Goal: Transaction & Acquisition: Purchase product/service

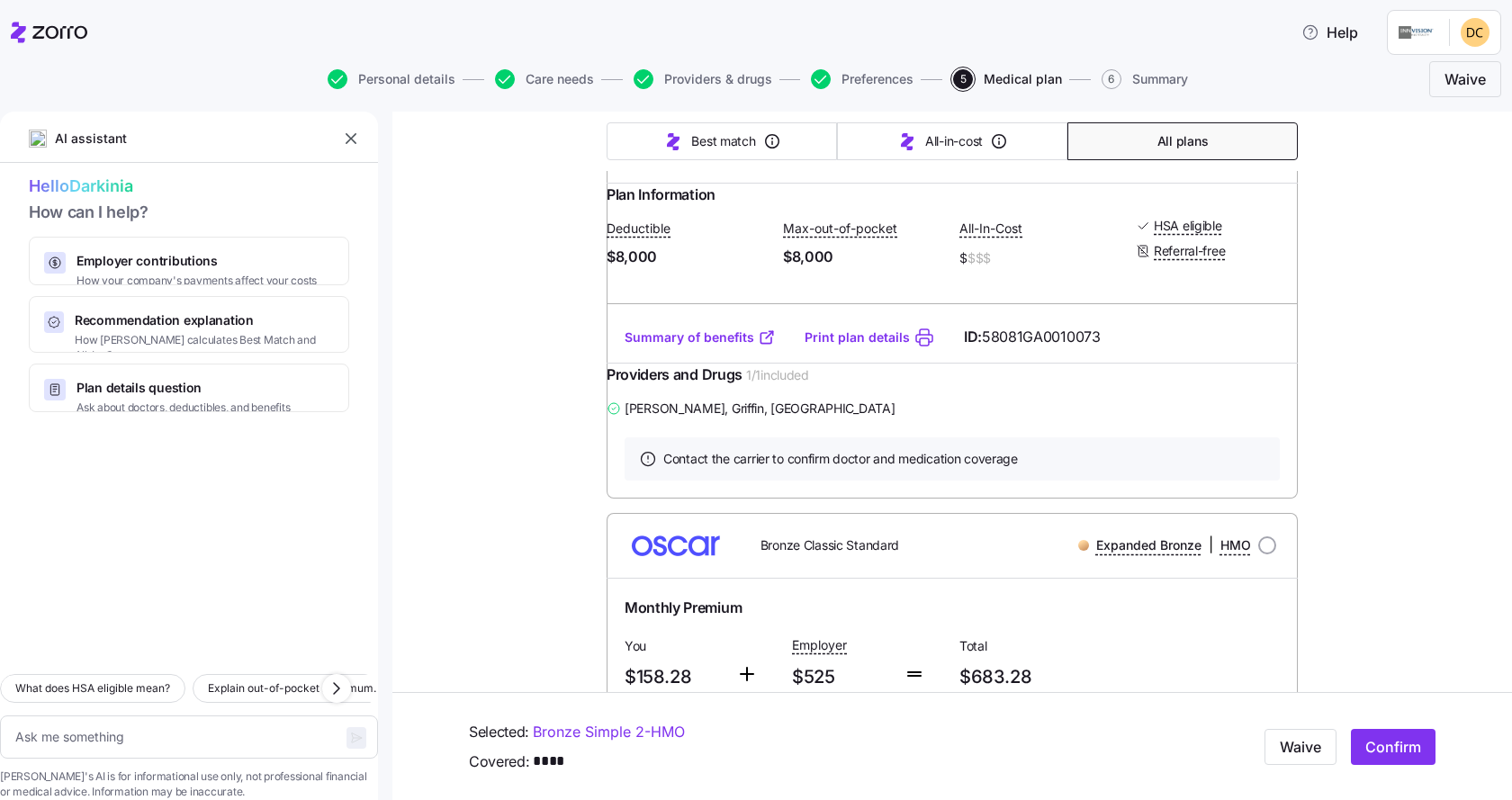
scroll to position [2881, 0]
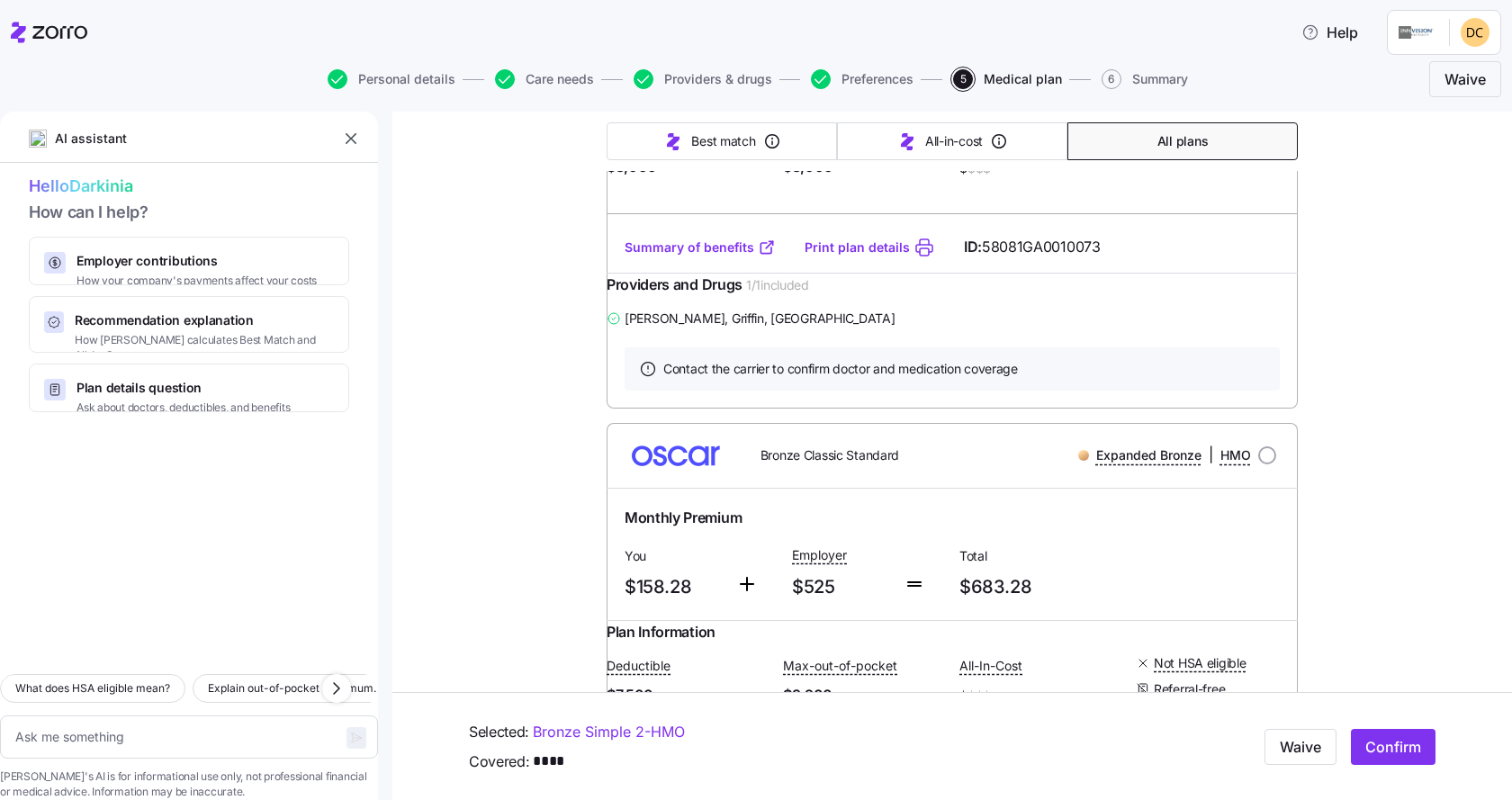
radio input "true"
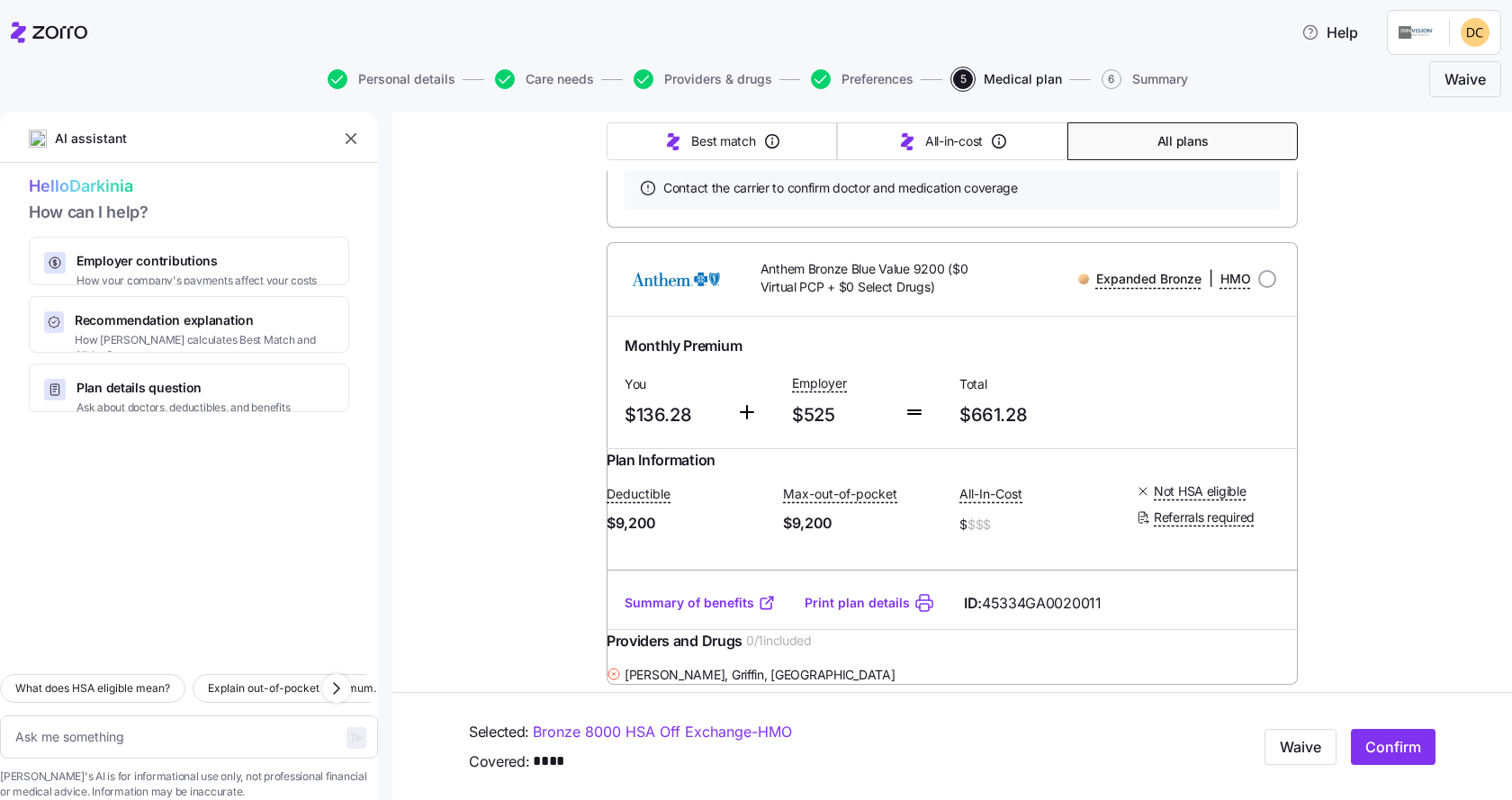
scroll to position [900, 0]
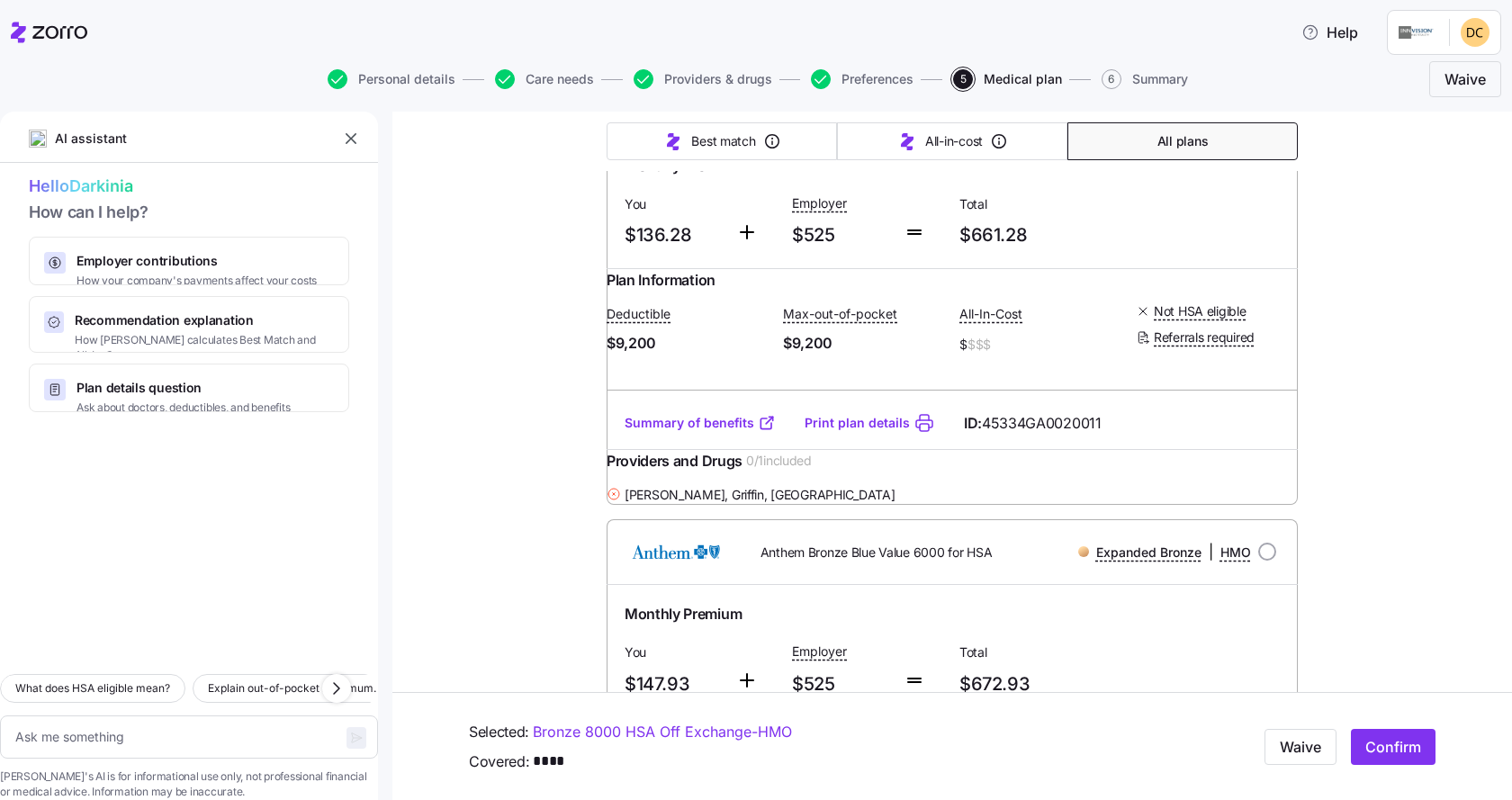
click at [711, 432] on link "Summary of benefits" at bounding box center [700, 424] width 151 height 18
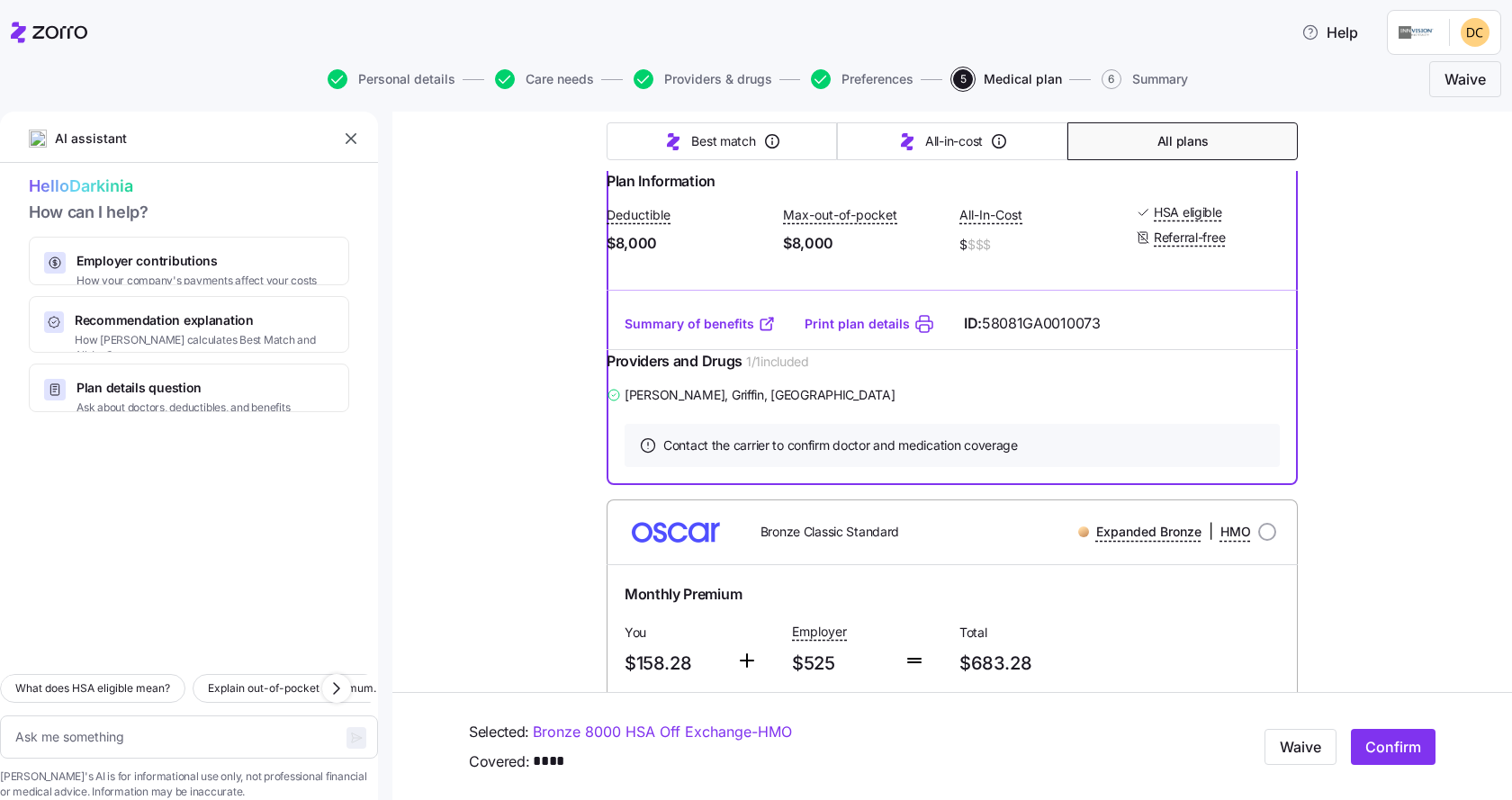
scroll to position [2881, 0]
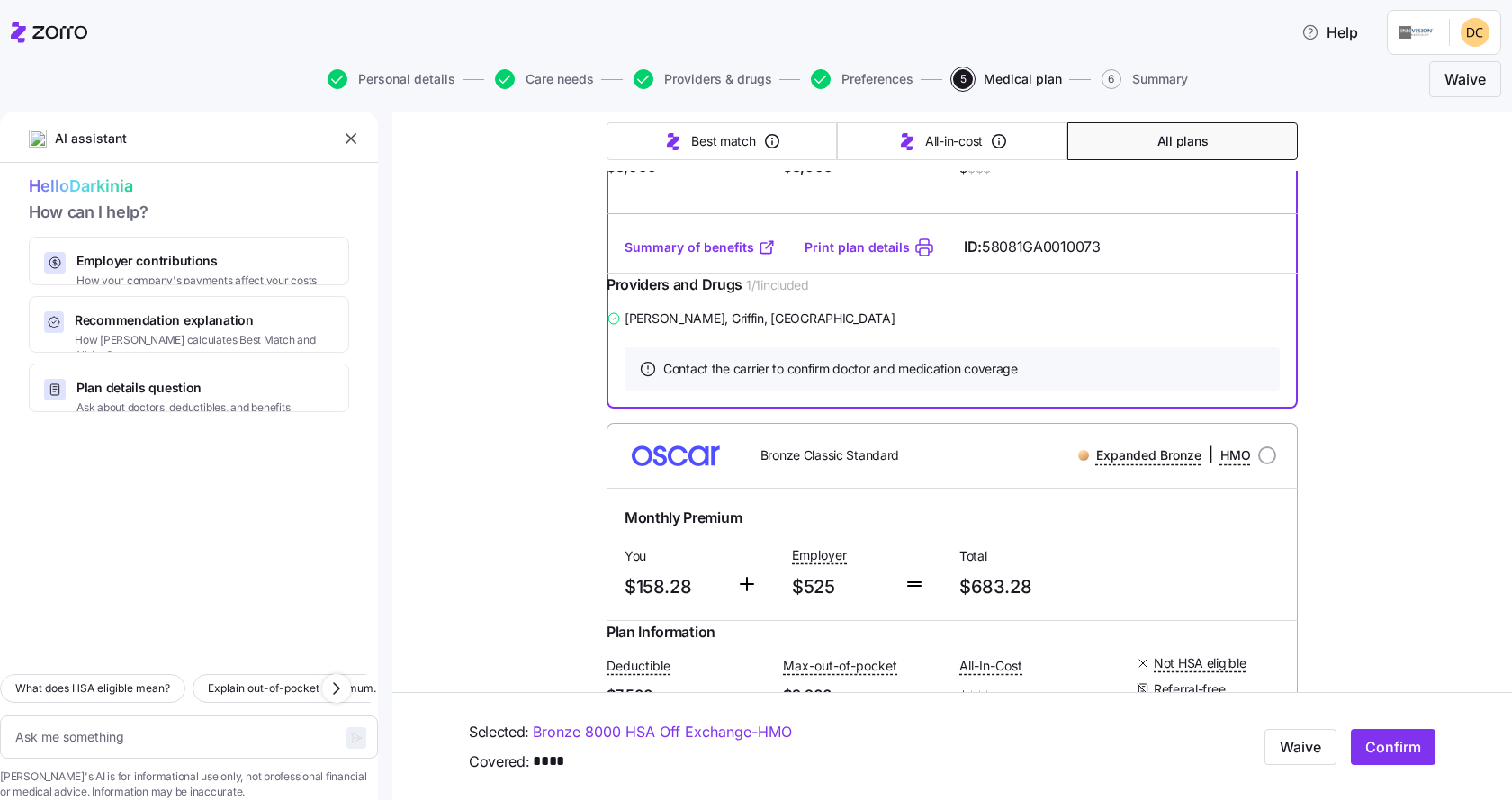
click at [680, 257] on link "Summary of benefits" at bounding box center [700, 248] width 151 height 18
click at [1391, 743] on span "Confirm" at bounding box center [1394, 747] width 56 height 22
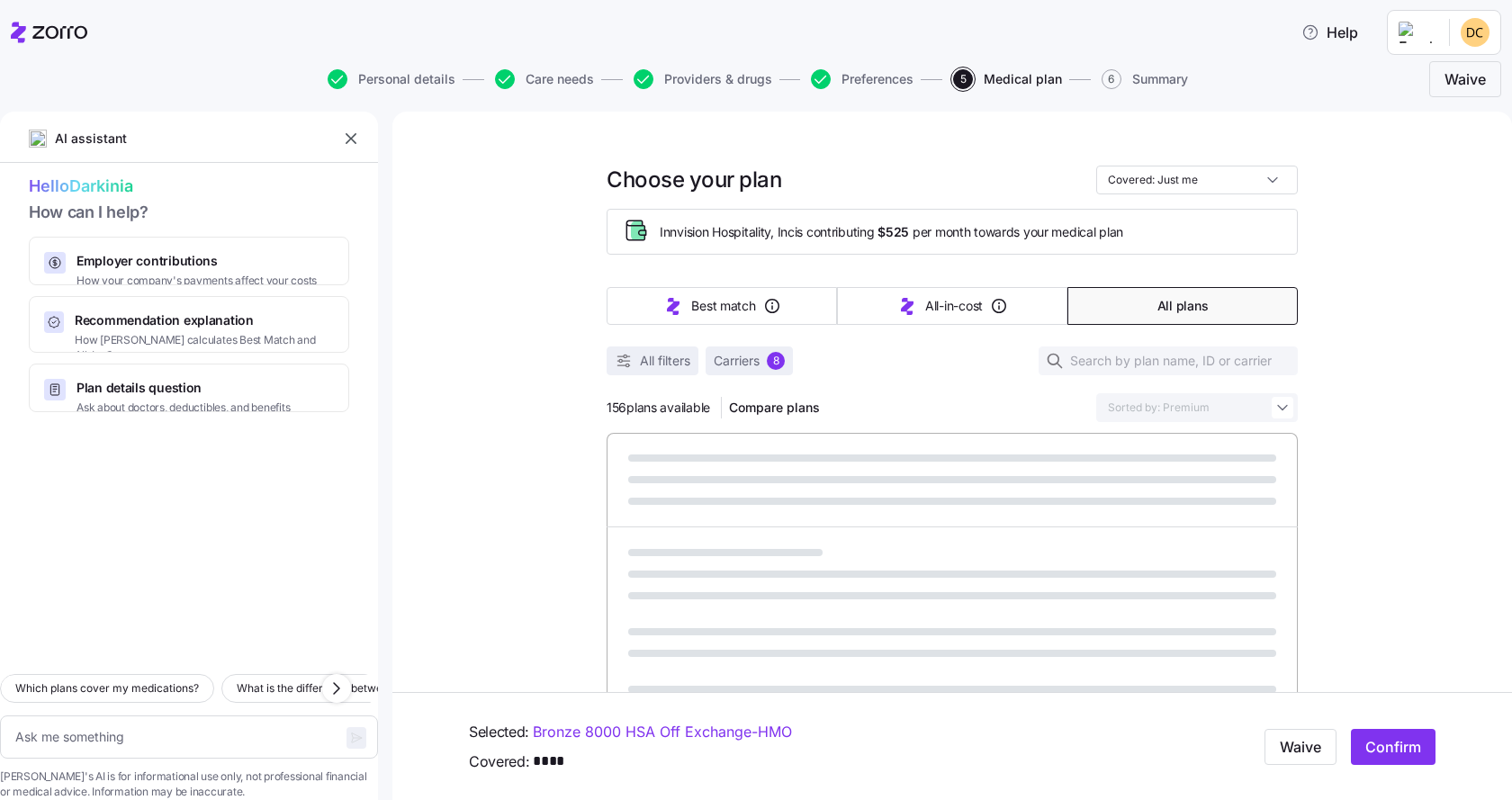
type textarea "x"
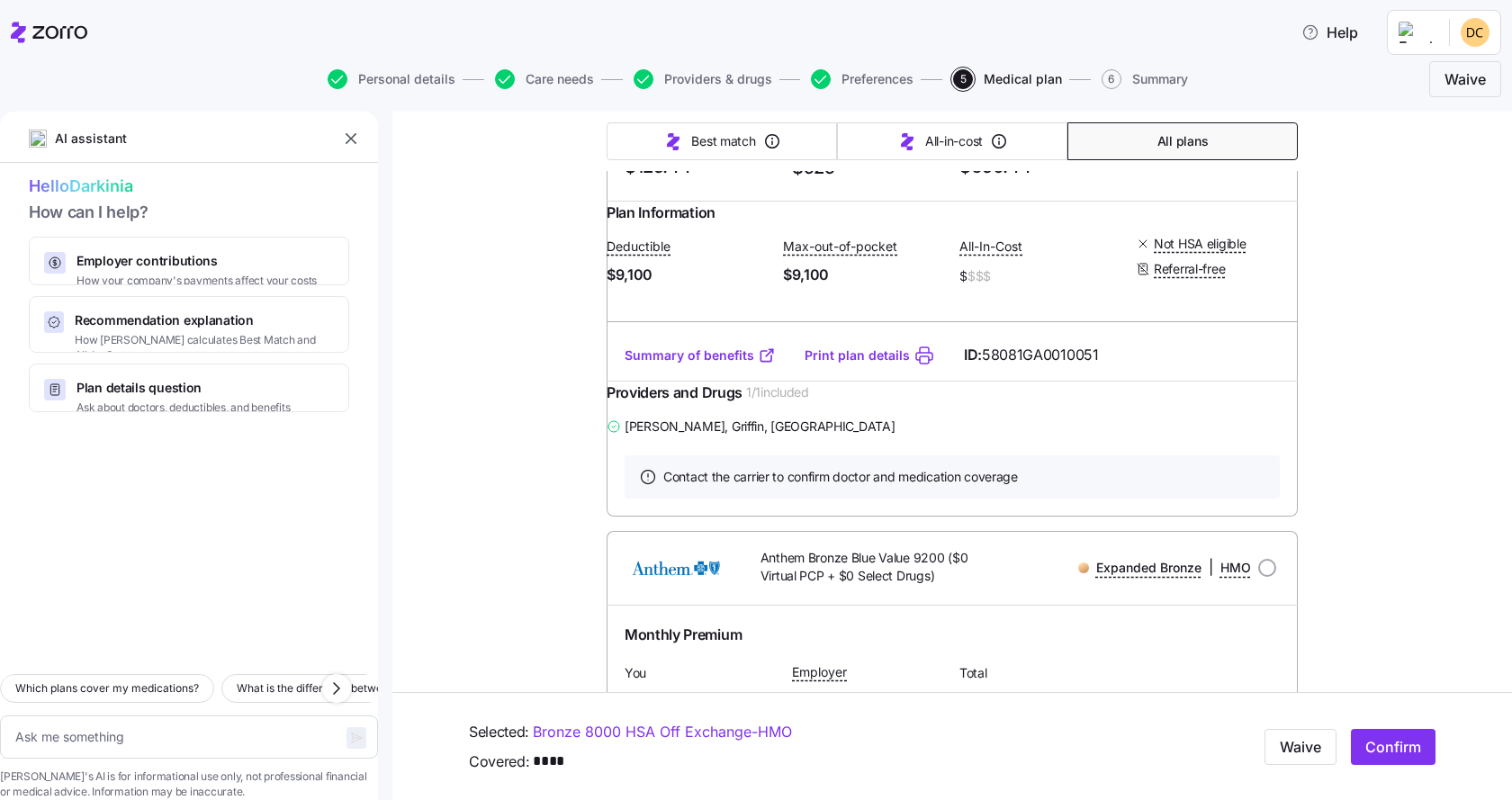
scroll to position [450, 0]
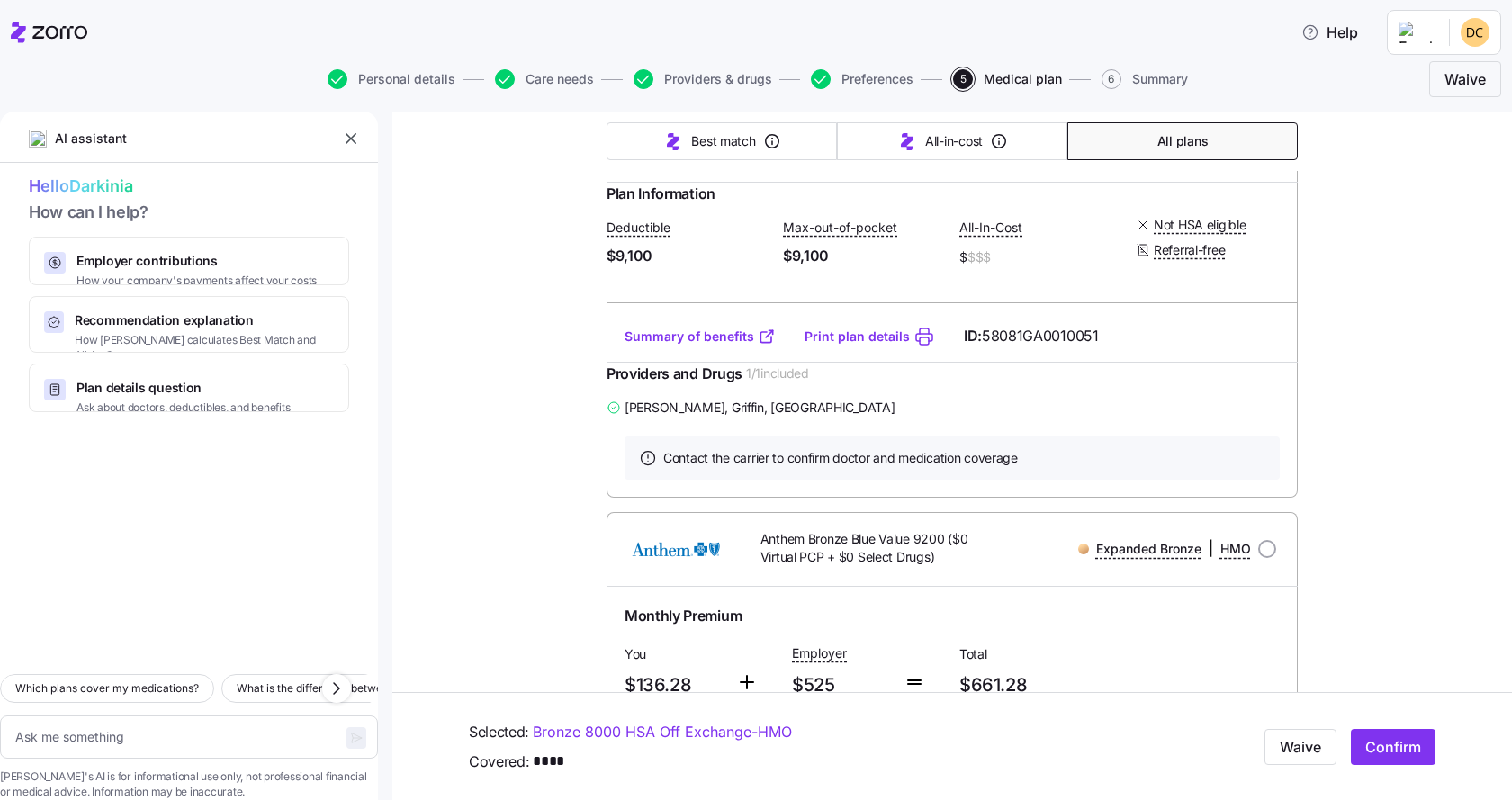
click at [684, 346] on link "Summary of benefits" at bounding box center [700, 337] width 151 height 18
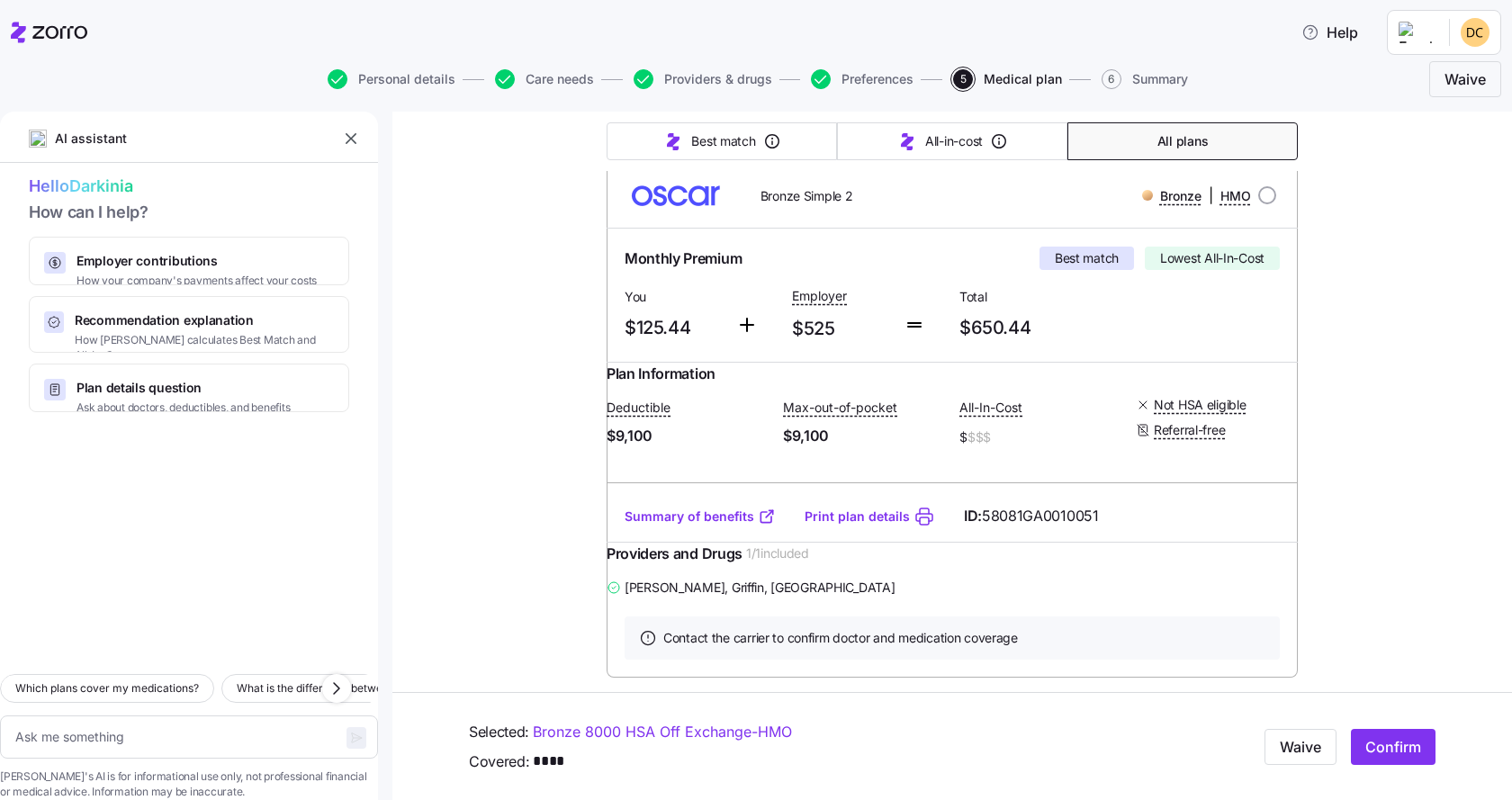
scroll to position [180, 0]
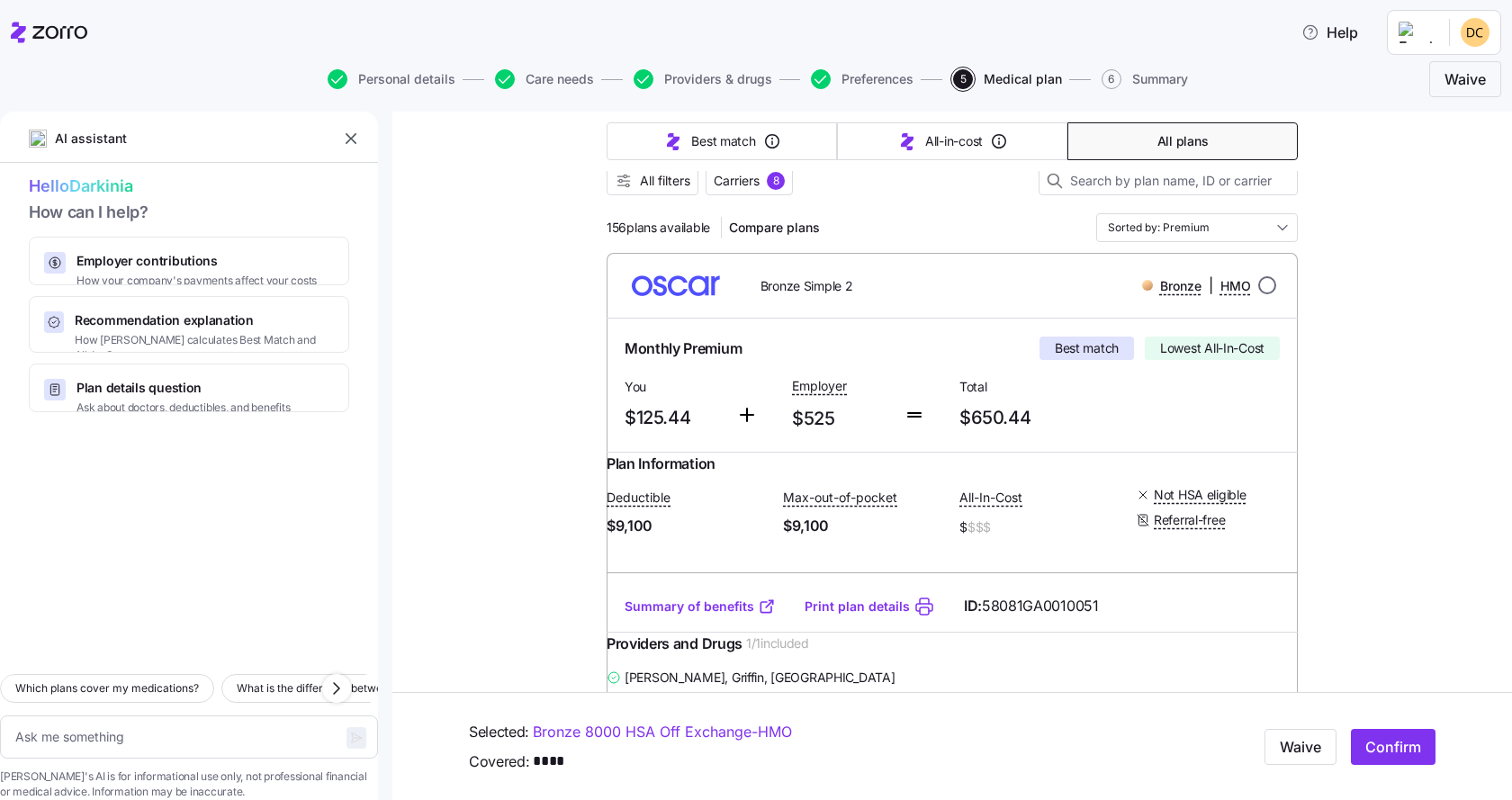
click at [1262, 287] on input "radio" at bounding box center [1267, 286] width 18 height 18
radio input "true"
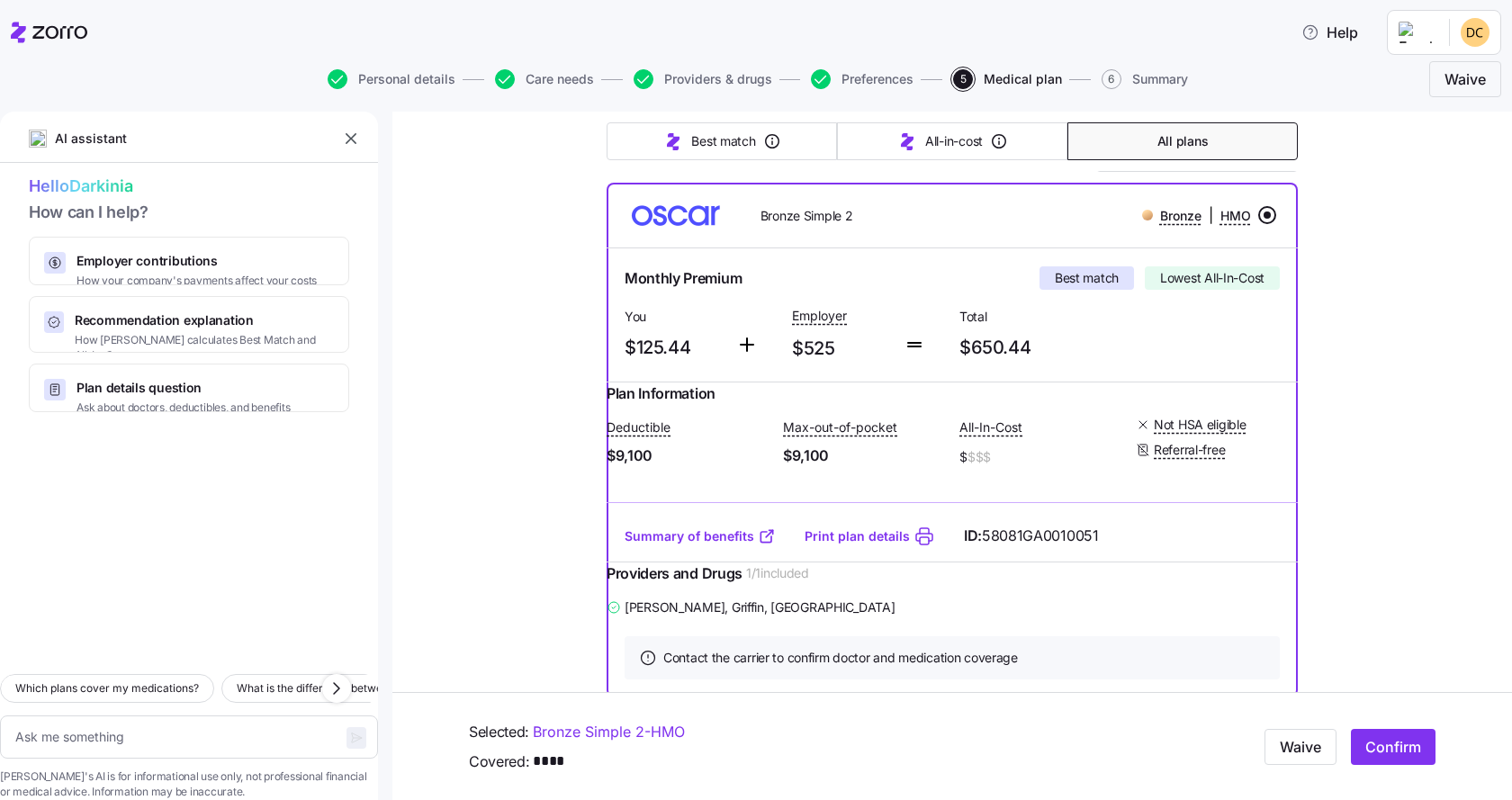
scroll to position [360, 0]
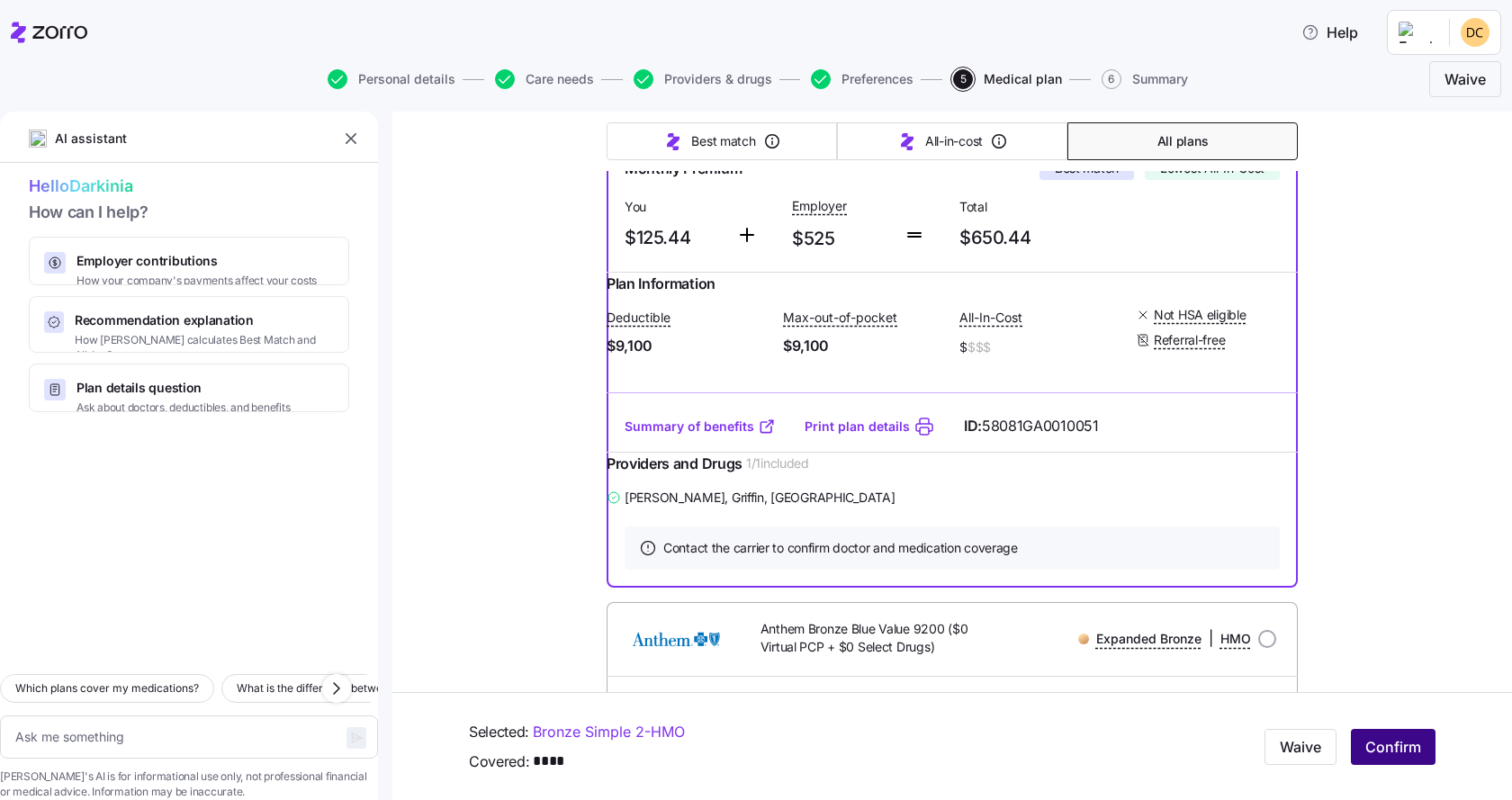
click at [1402, 738] on span "Confirm" at bounding box center [1394, 747] width 56 height 22
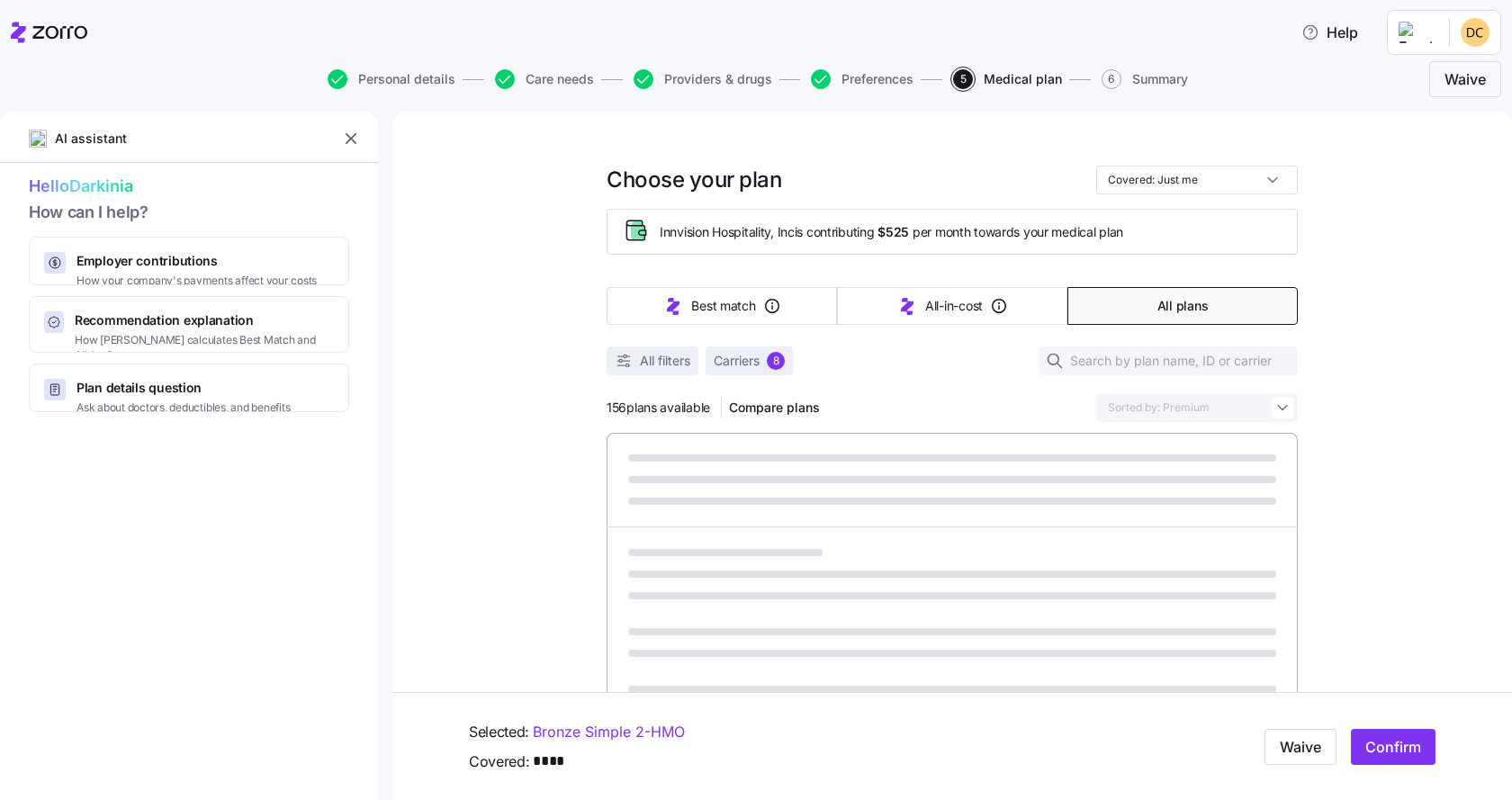
scroll to position [360, 0]
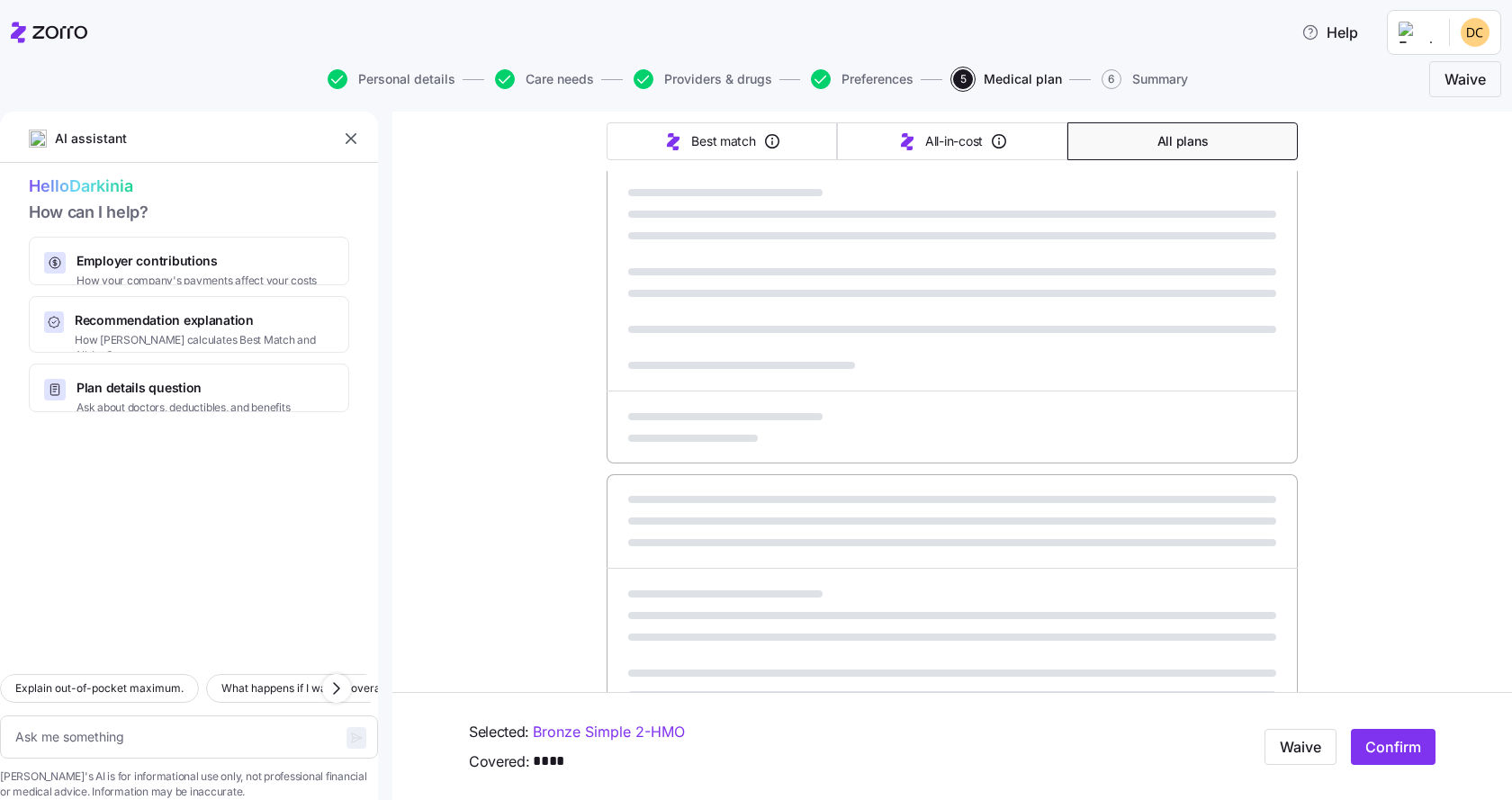
type textarea "x"
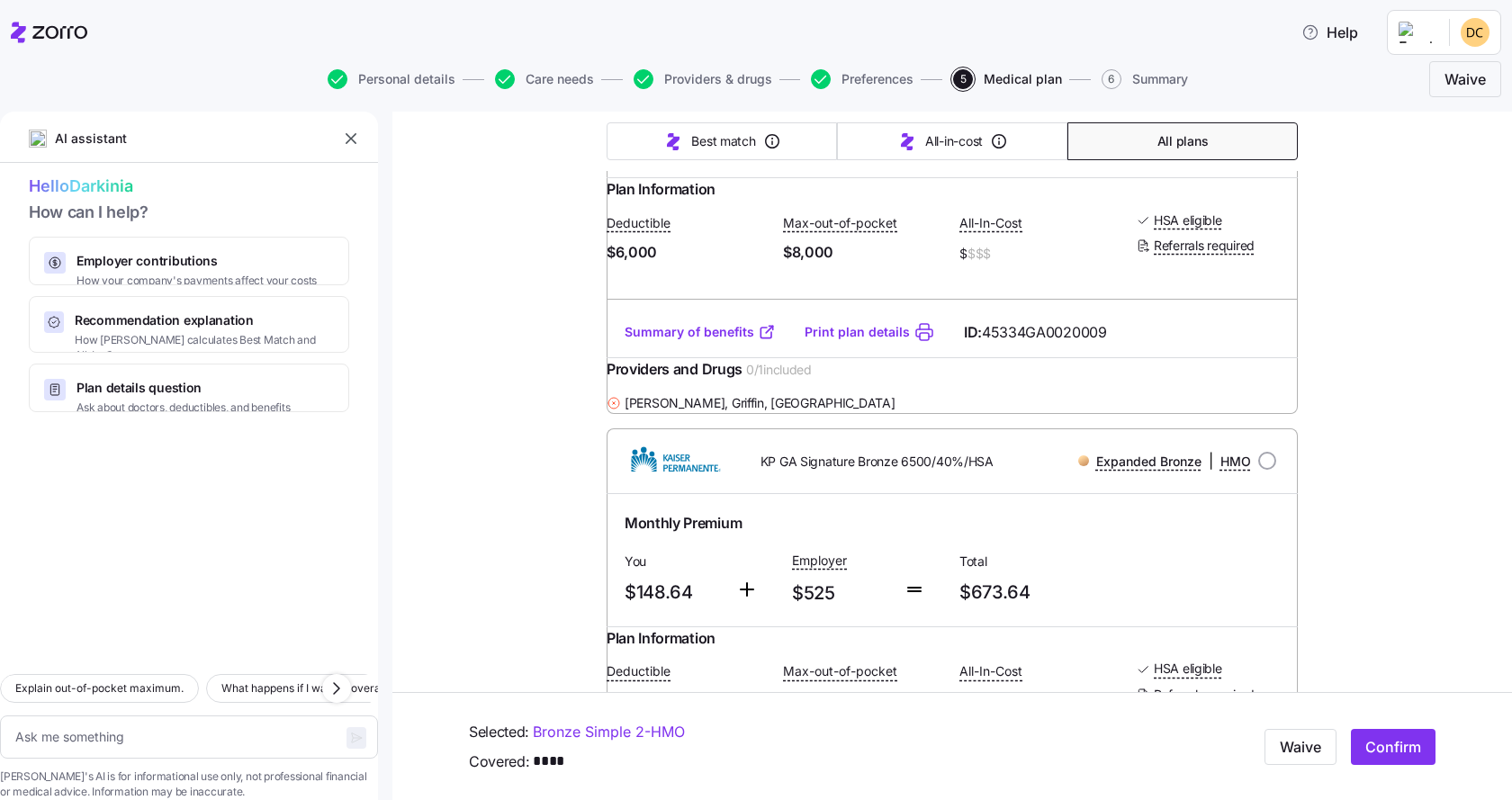
scroll to position [1351, 0]
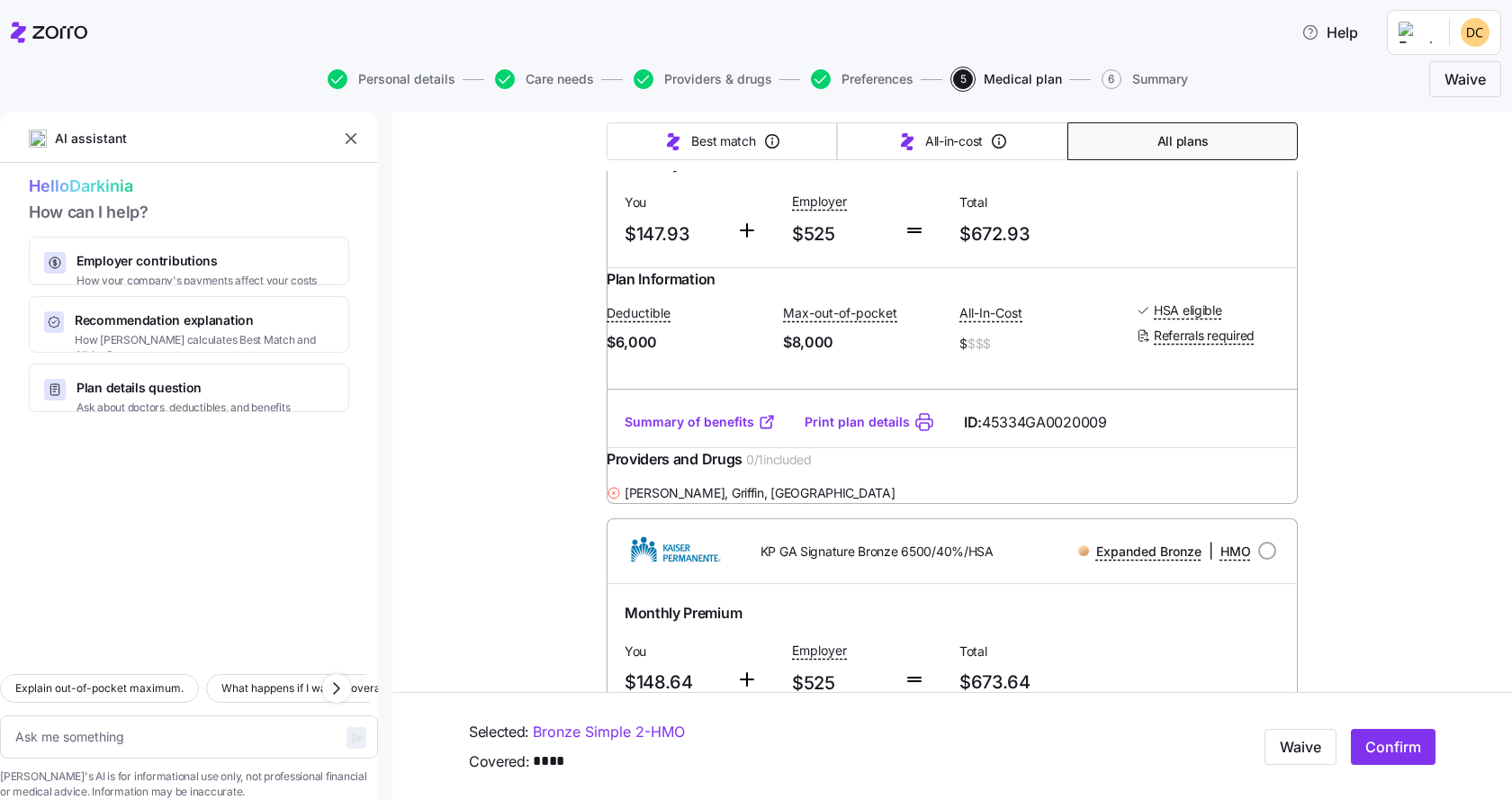
click at [1259, 111] on input "radio" at bounding box center [1267, 102] width 18 height 18
radio input "true"
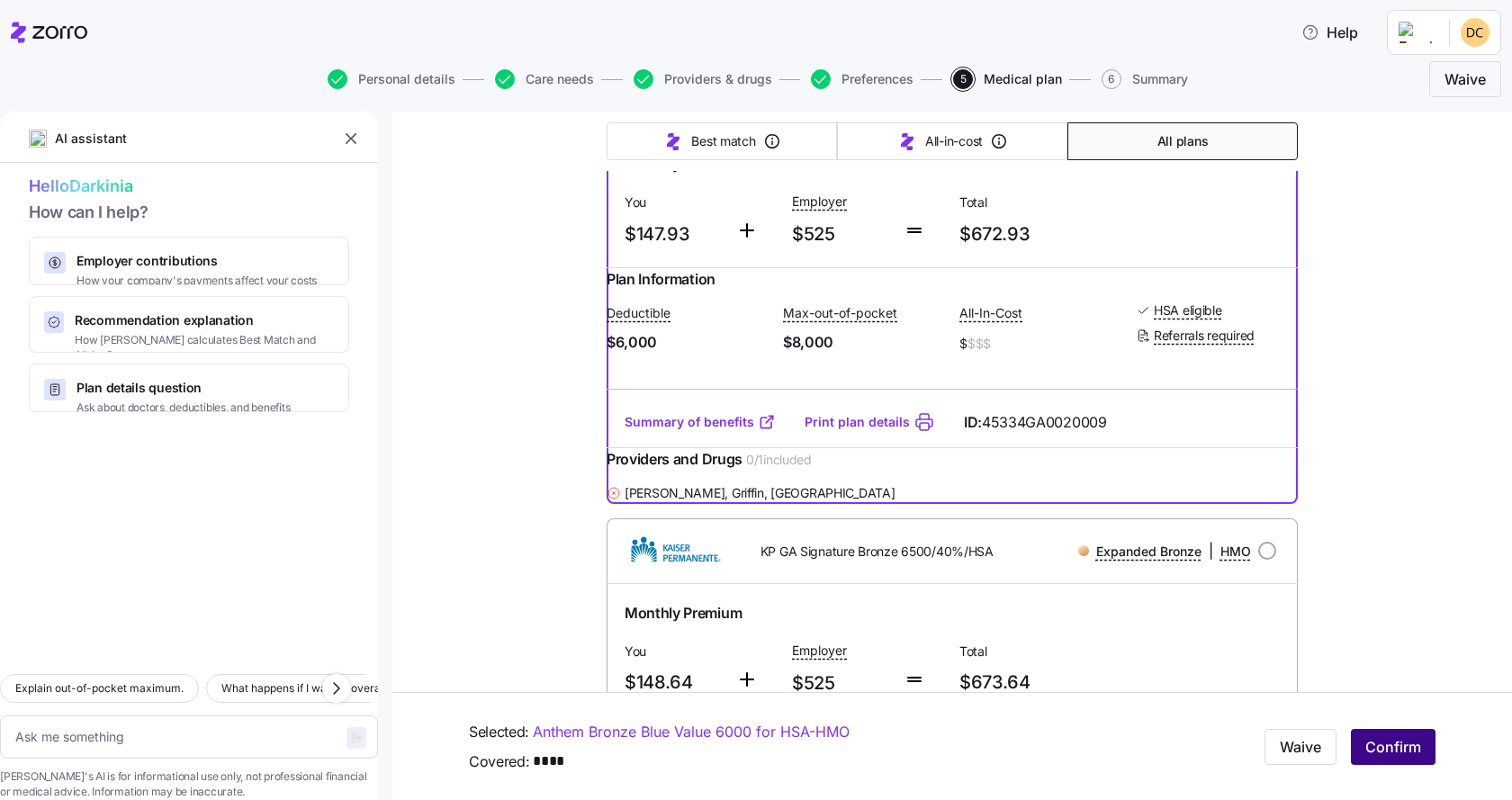
click at [1398, 744] on span "Confirm" at bounding box center [1394, 747] width 56 height 22
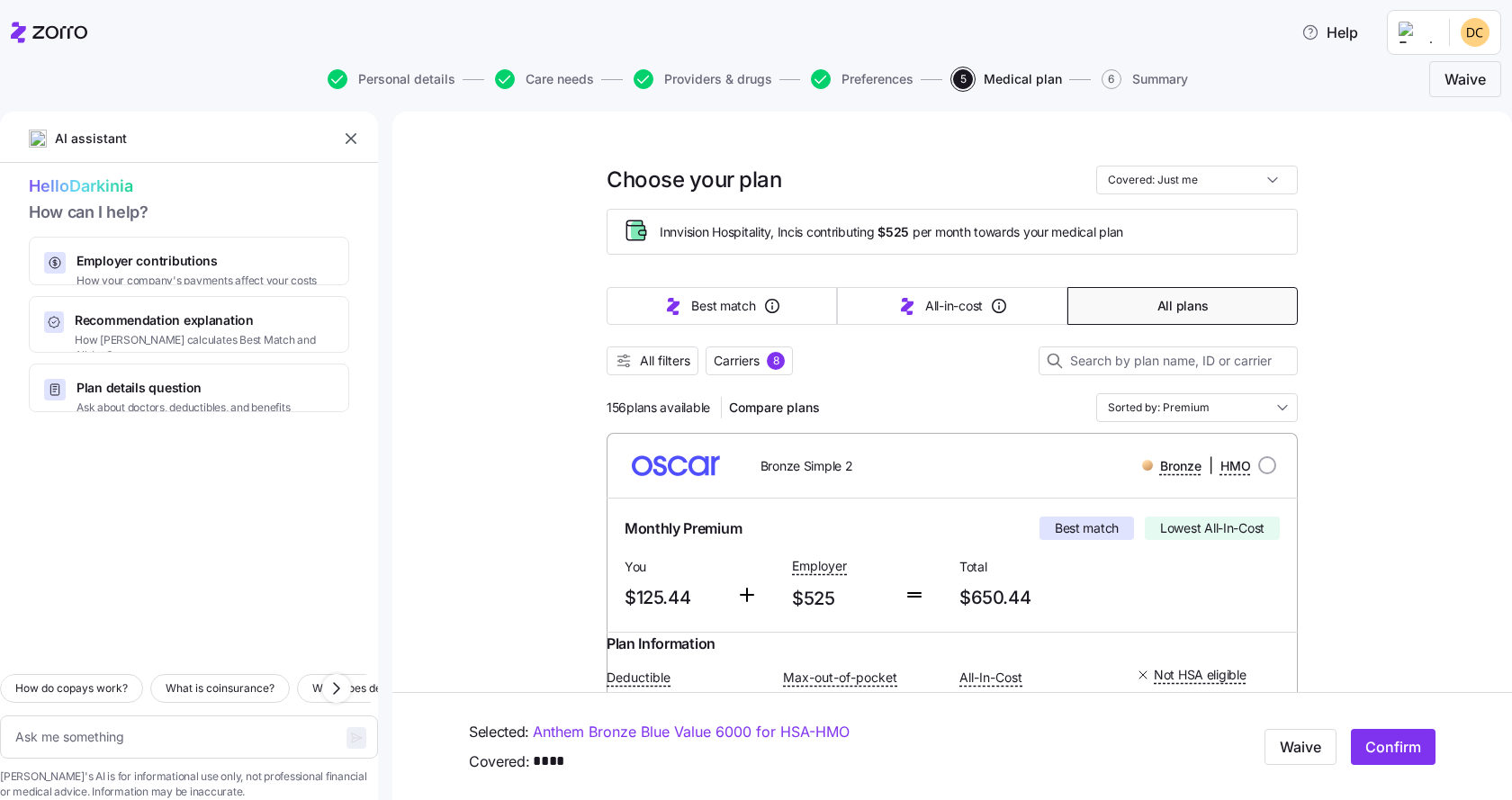
click at [838, 78] on button "Preferences" at bounding box center [862, 79] width 102 height 20
type textarea "x"
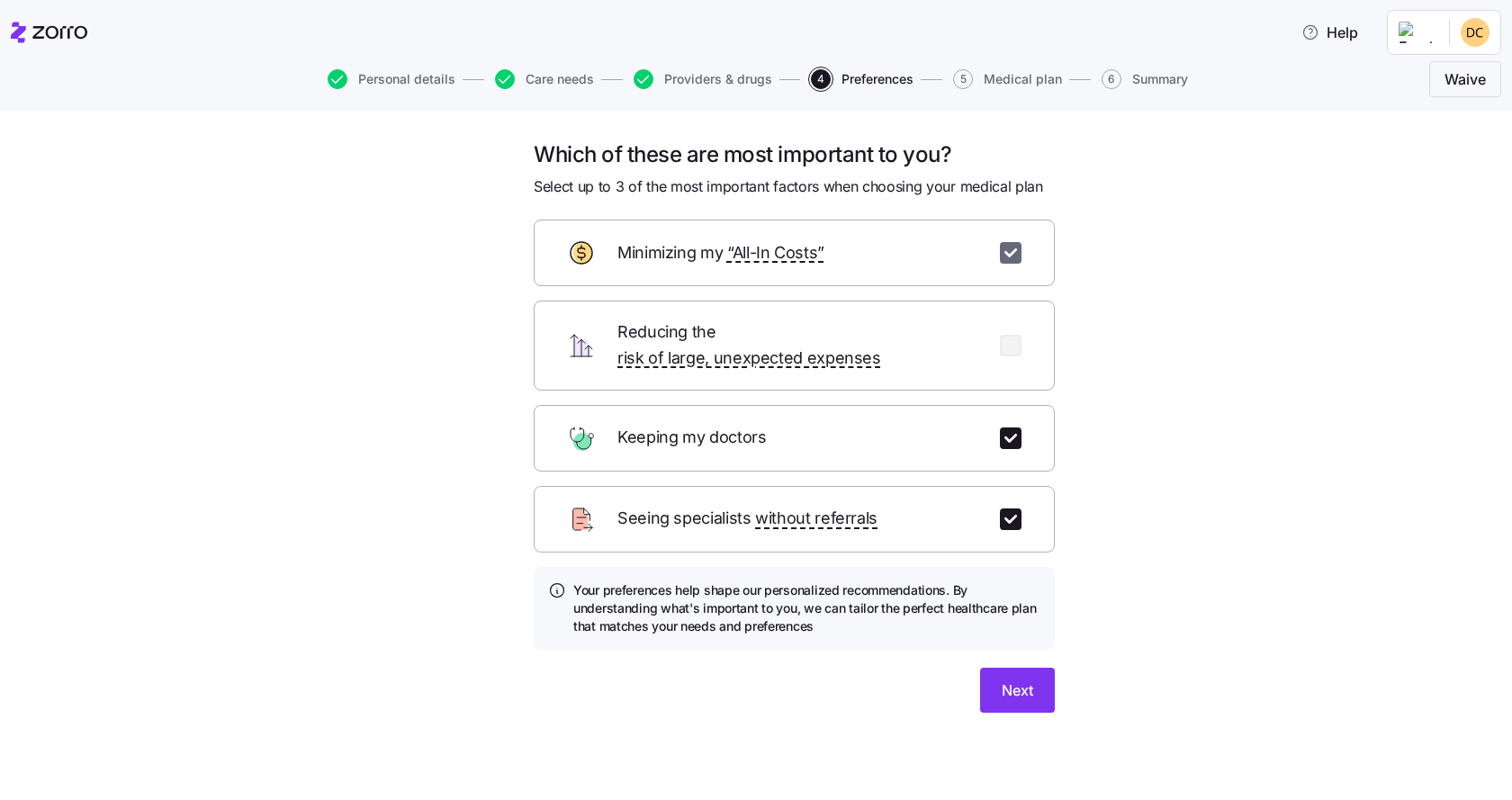
click at [1013, 242] on input "checkbox" at bounding box center [1011, 253] width 22 height 22
checkbox input "false"
click at [1034, 668] on button "Next" at bounding box center [1018, 690] width 74 height 45
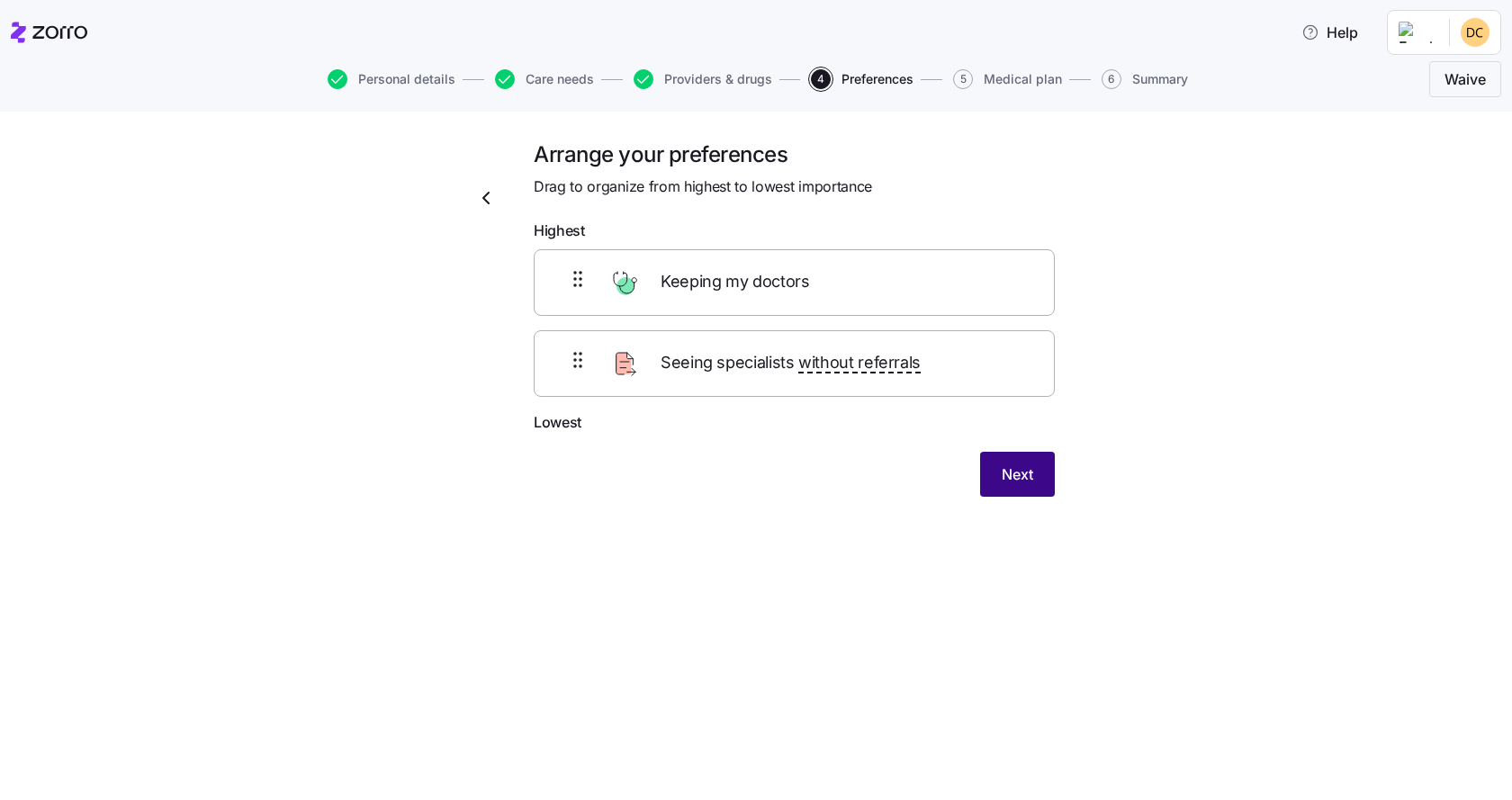
click at [1028, 464] on span "Next" at bounding box center [1018, 474] width 32 height 22
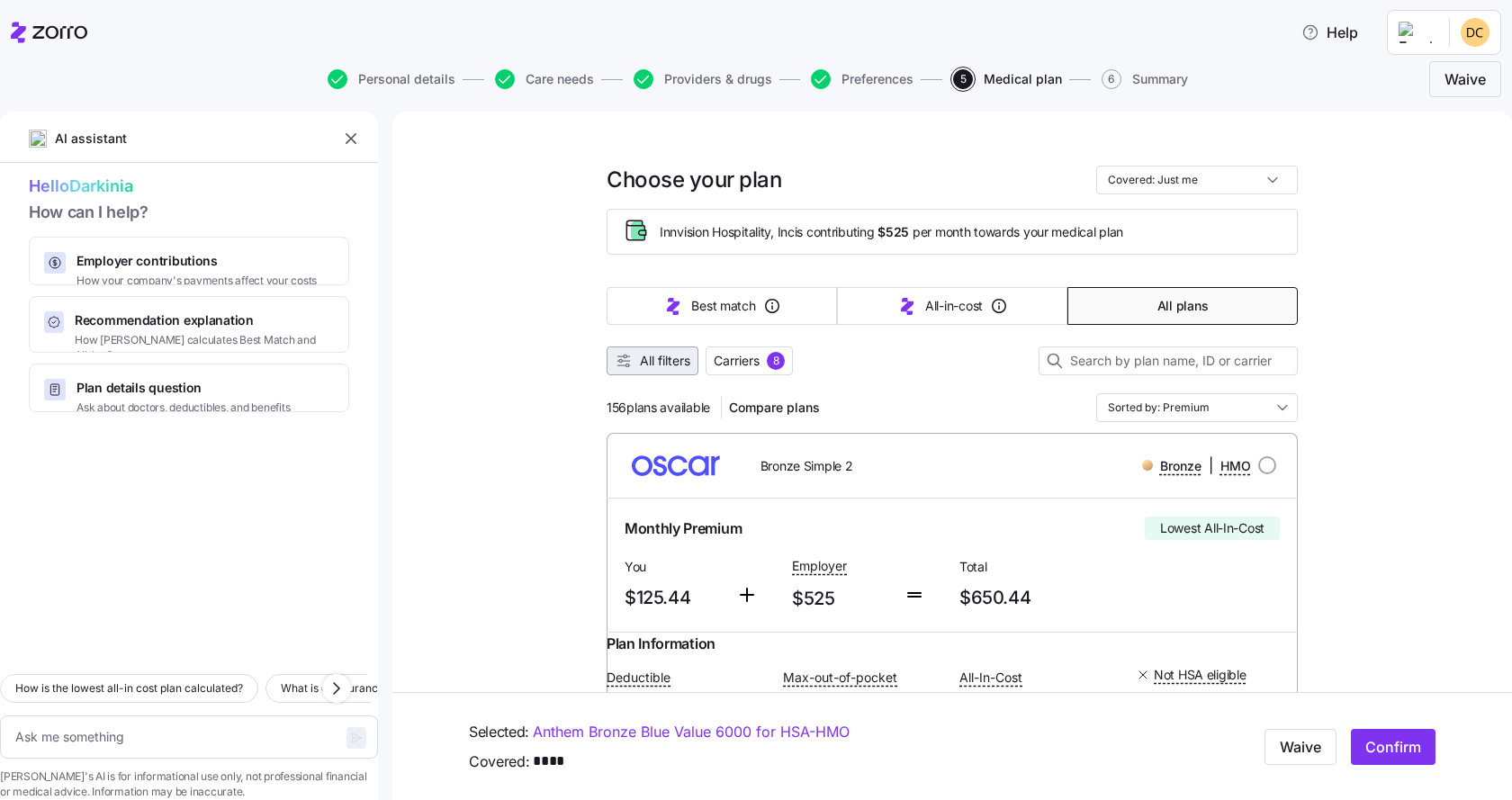
click at [640, 361] on span "All filters" at bounding box center [666, 361] width 51 height 18
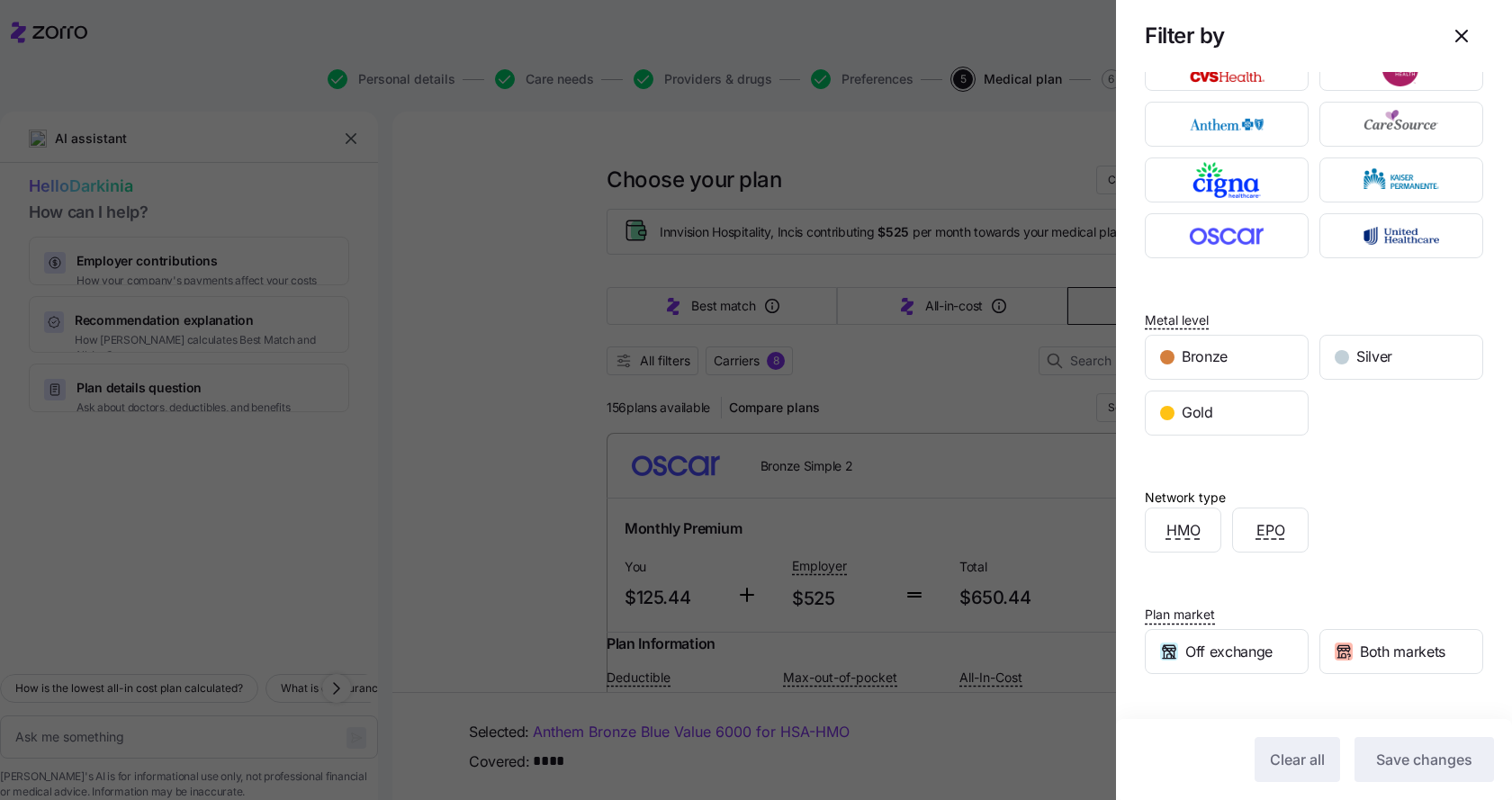
scroll to position [169, 0]
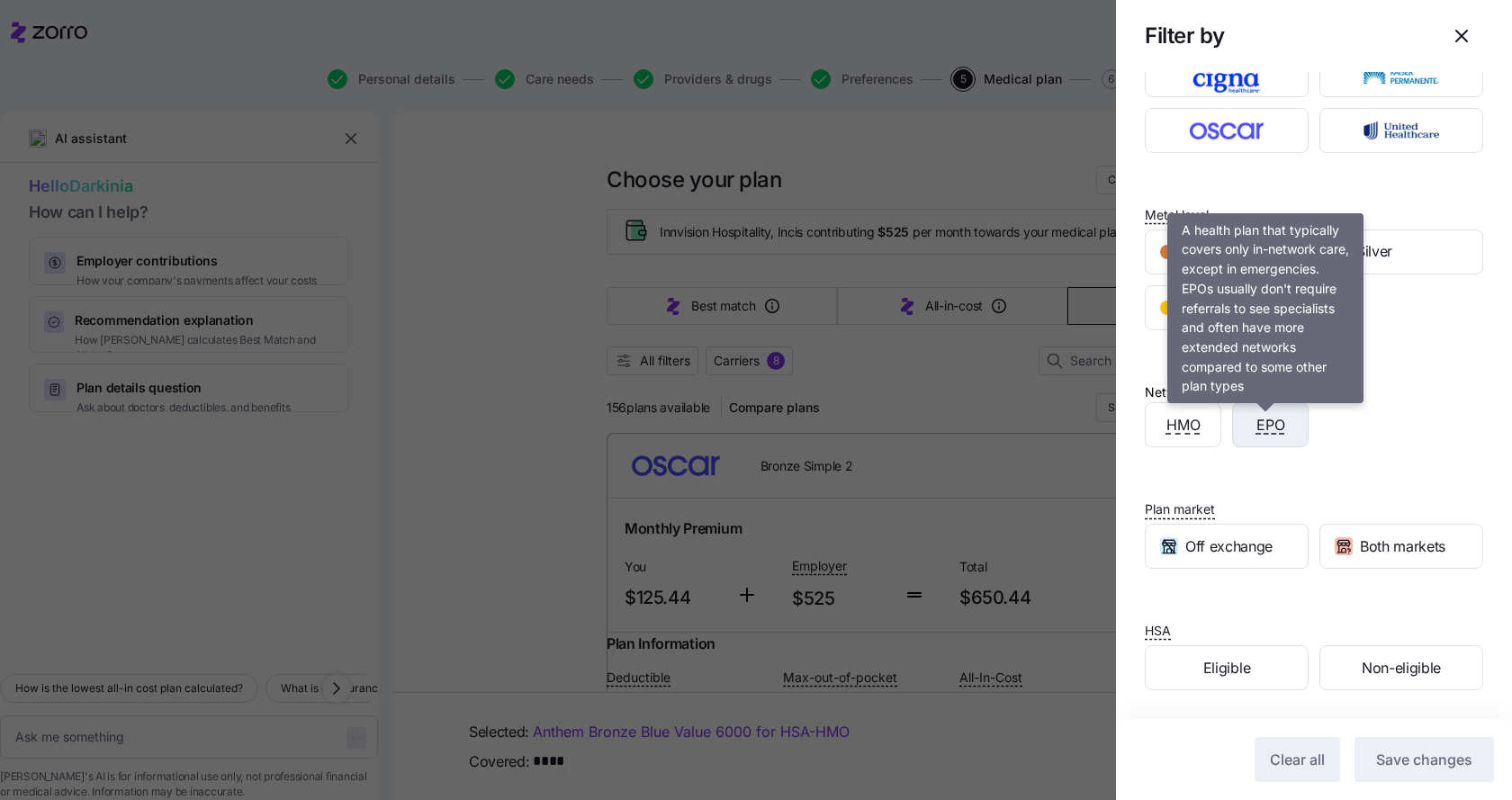
click at [1265, 435] on span "EPO" at bounding box center [1271, 425] width 29 height 23
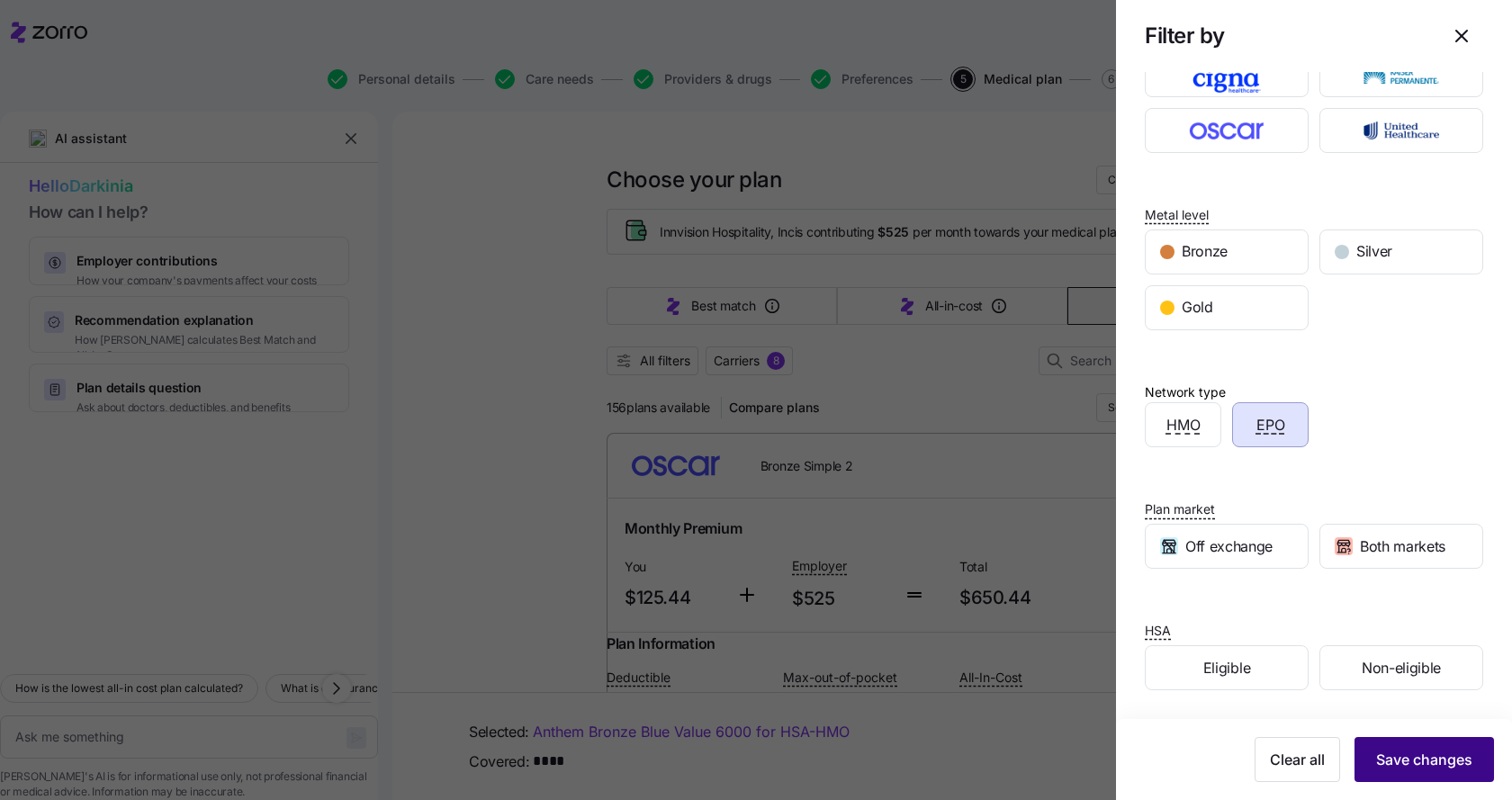
click at [1415, 759] on span "Save changes" at bounding box center [1424, 760] width 96 height 22
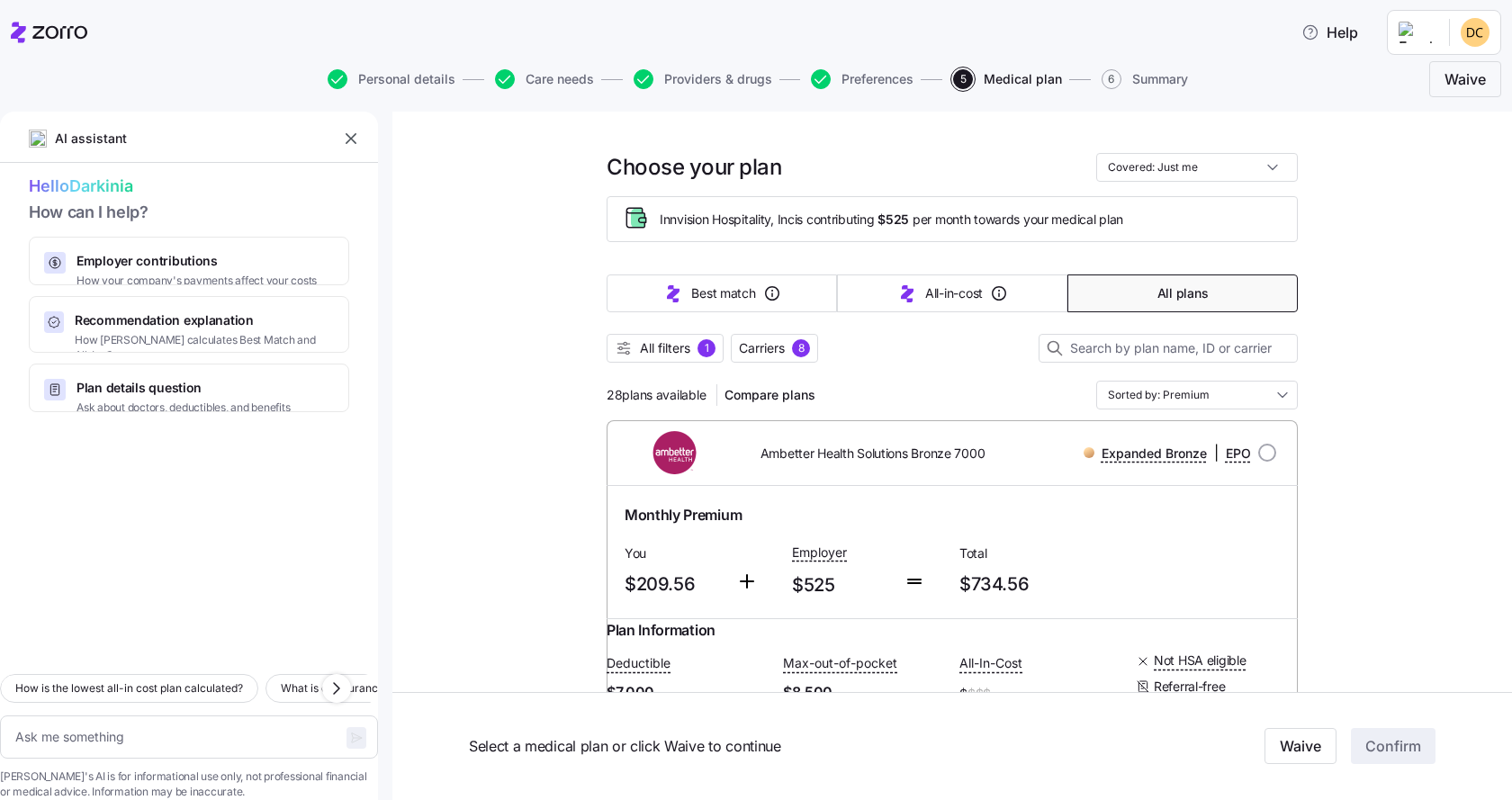
scroll to position [0, 0]
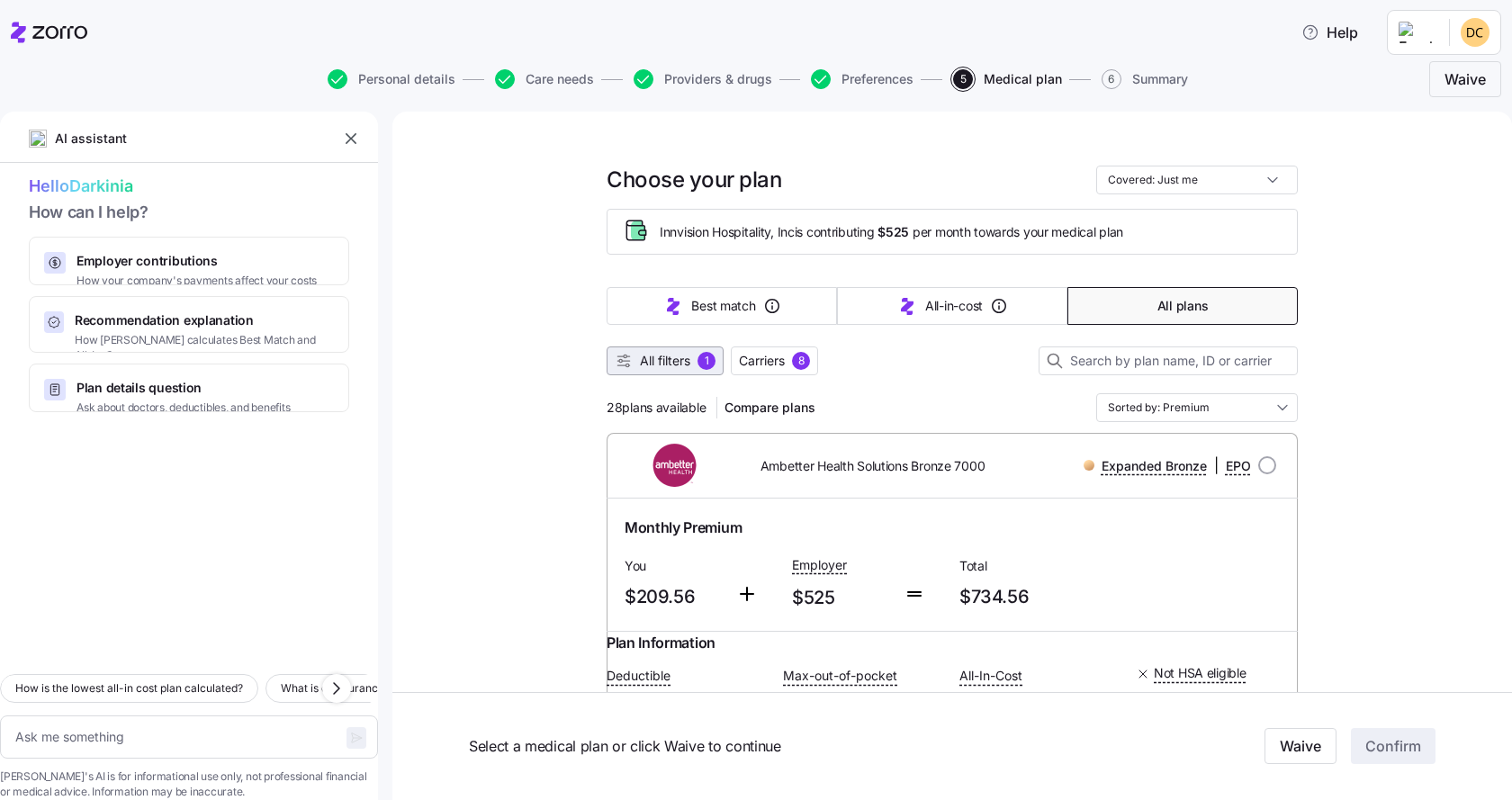
click at [647, 366] on span "All filters" at bounding box center [666, 361] width 51 height 18
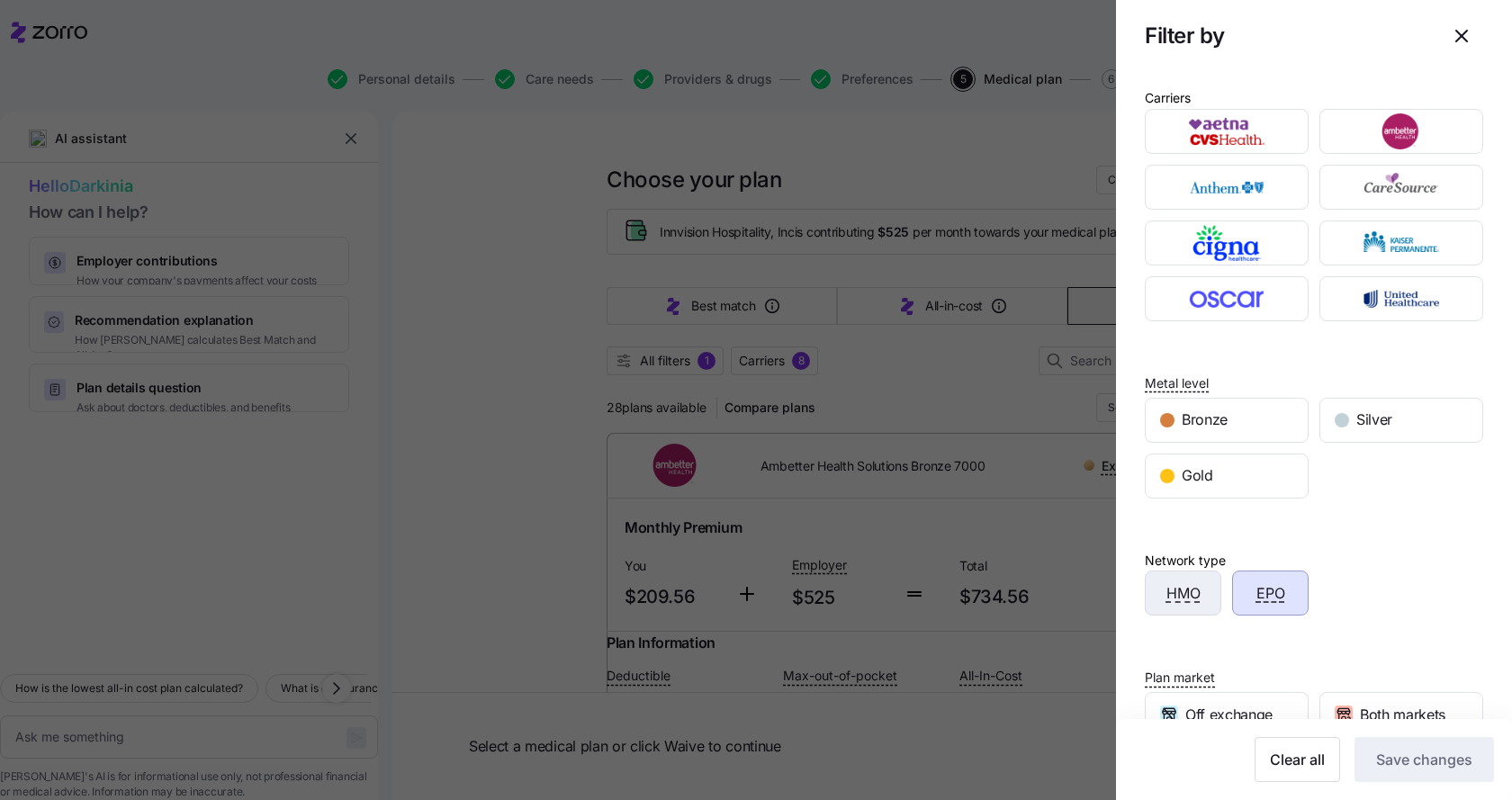
click at [1161, 586] on div "HMO" at bounding box center [1183, 593] width 74 height 44
click at [1419, 752] on span "Save changes" at bounding box center [1424, 760] width 96 height 22
type textarea "x"
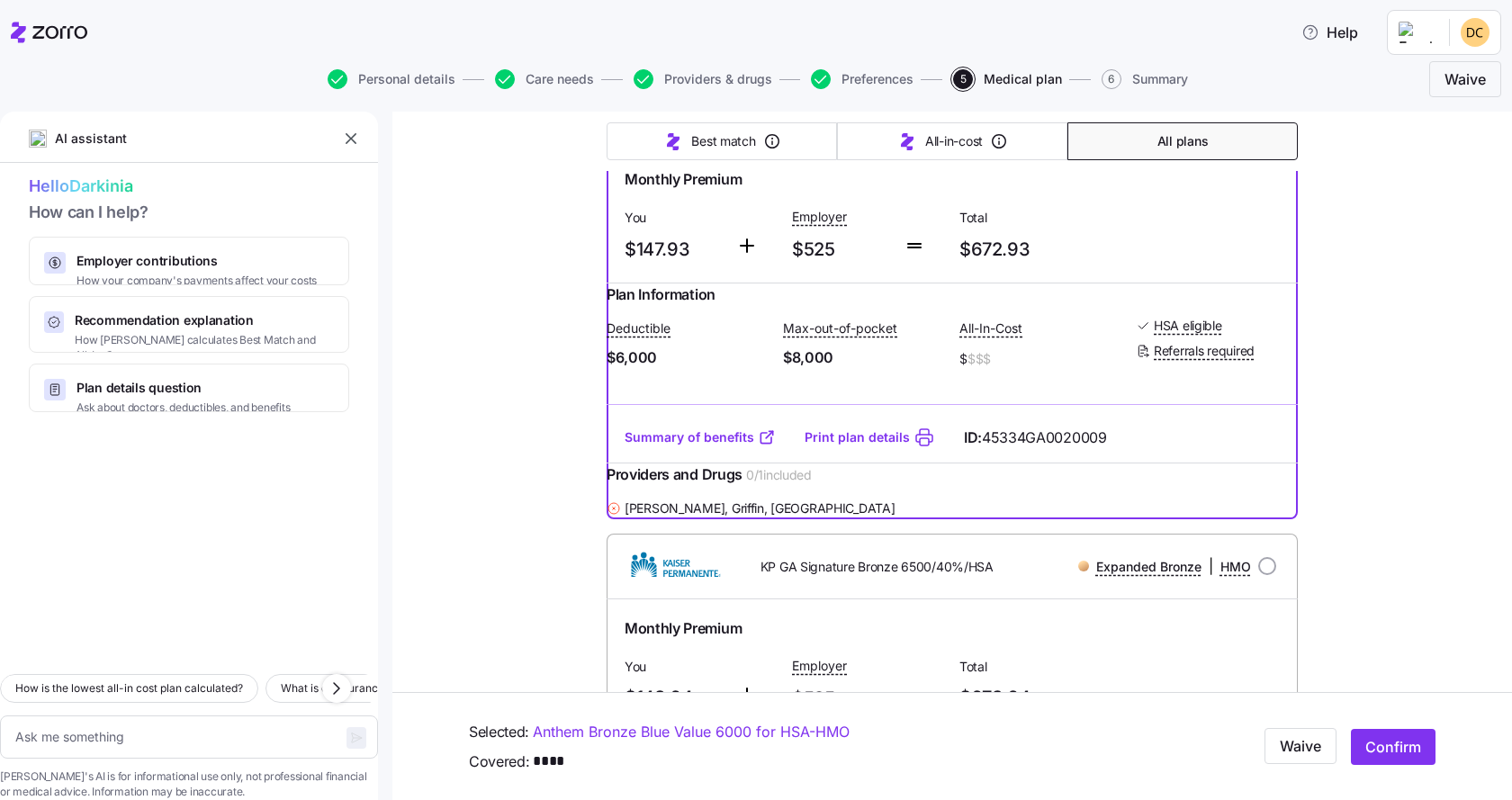
scroll to position [1416, 0]
